Goal: Information Seeking & Learning: Learn about a topic

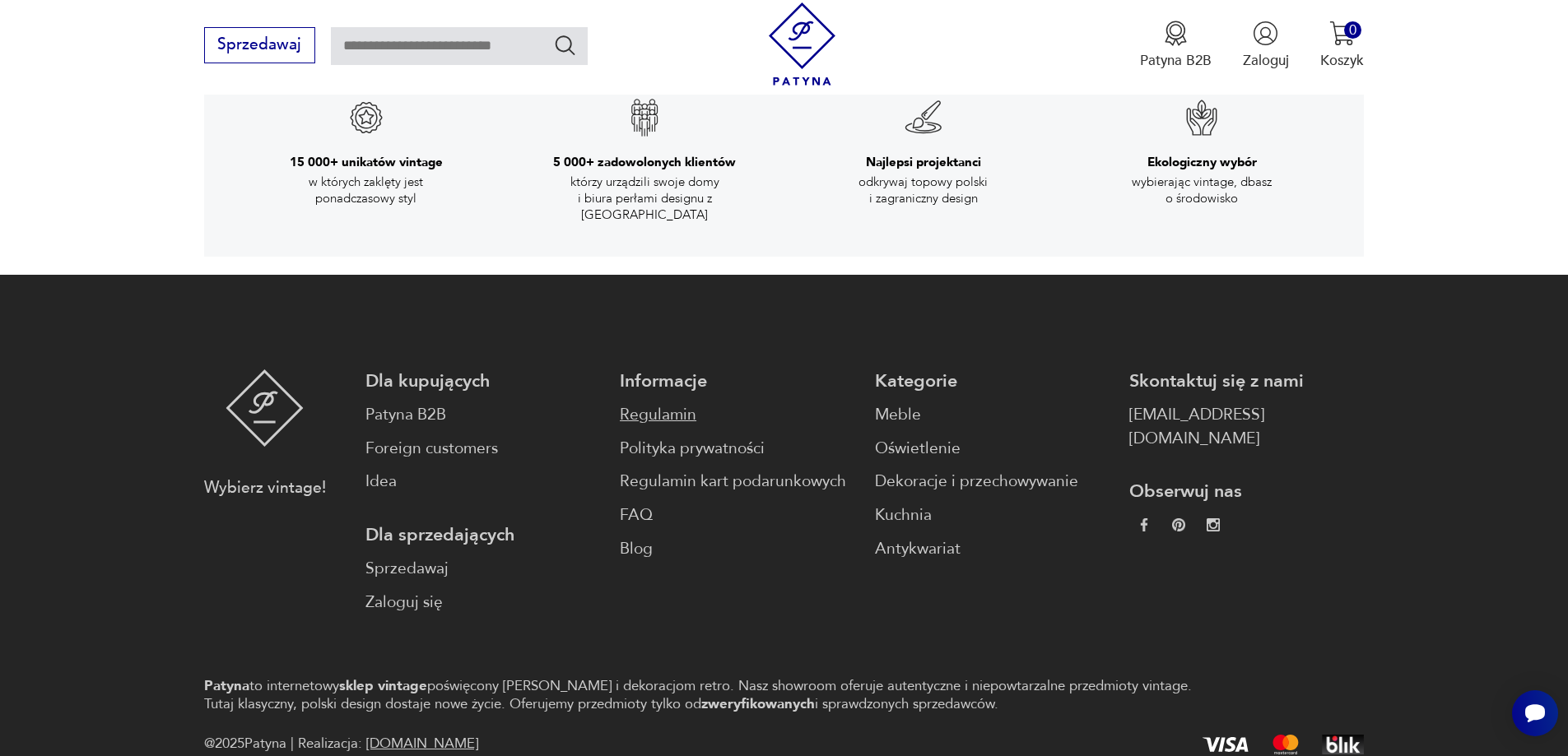
scroll to position [3166, 0]
